Goal: Check status: Check status

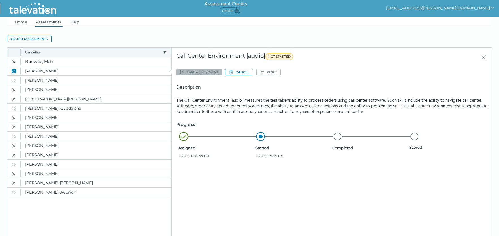
click at [28, 22] on ul "Home Assessments Help" at bounding box center [250, 22] width 486 height 10
click at [21, 22] on link "Home" at bounding box center [21, 22] width 14 height 10
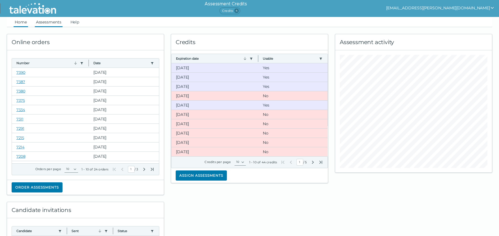
click at [57, 24] on link "Assessments" at bounding box center [49, 22] width 28 height 10
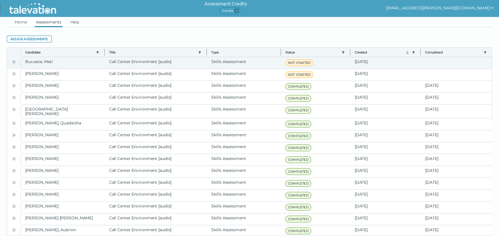
click at [17, 63] on button "Open" at bounding box center [13, 61] width 7 height 7
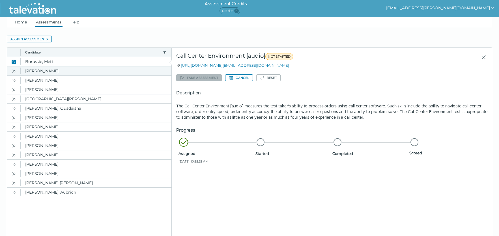
click at [12, 71] on icon "Open" at bounding box center [14, 71] width 5 height 5
